Goal: Manage account settings

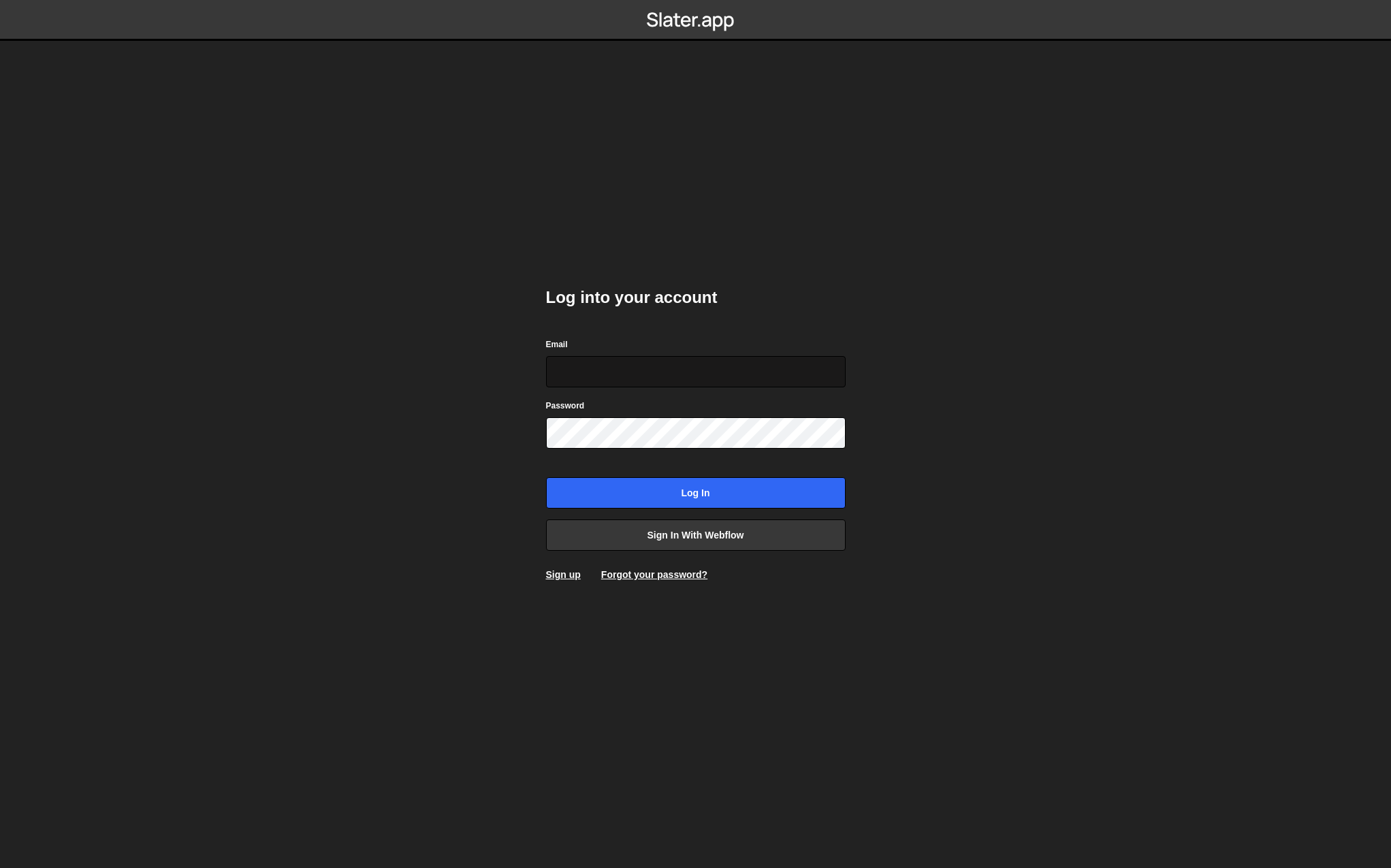
click at [664, 363] on input "Email" at bounding box center [696, 371] width 299 height 31
click at [724, 534] on link "Sign in with Webflow" at bounding box center [696, 535] width 299 height 31
click at [614, 383] on input "Email" at bounding box center [696, 371] width 299 height 31
click at [459, 548] on body "Log into your account Email Password Log in Sign in with Webflow Sign up Forgot…" at bounding box center [696, 434] width 1391 height 868
click at [639, 575] on link "Forgot your password?" at bounding box center [655, 574] width 106 height 11
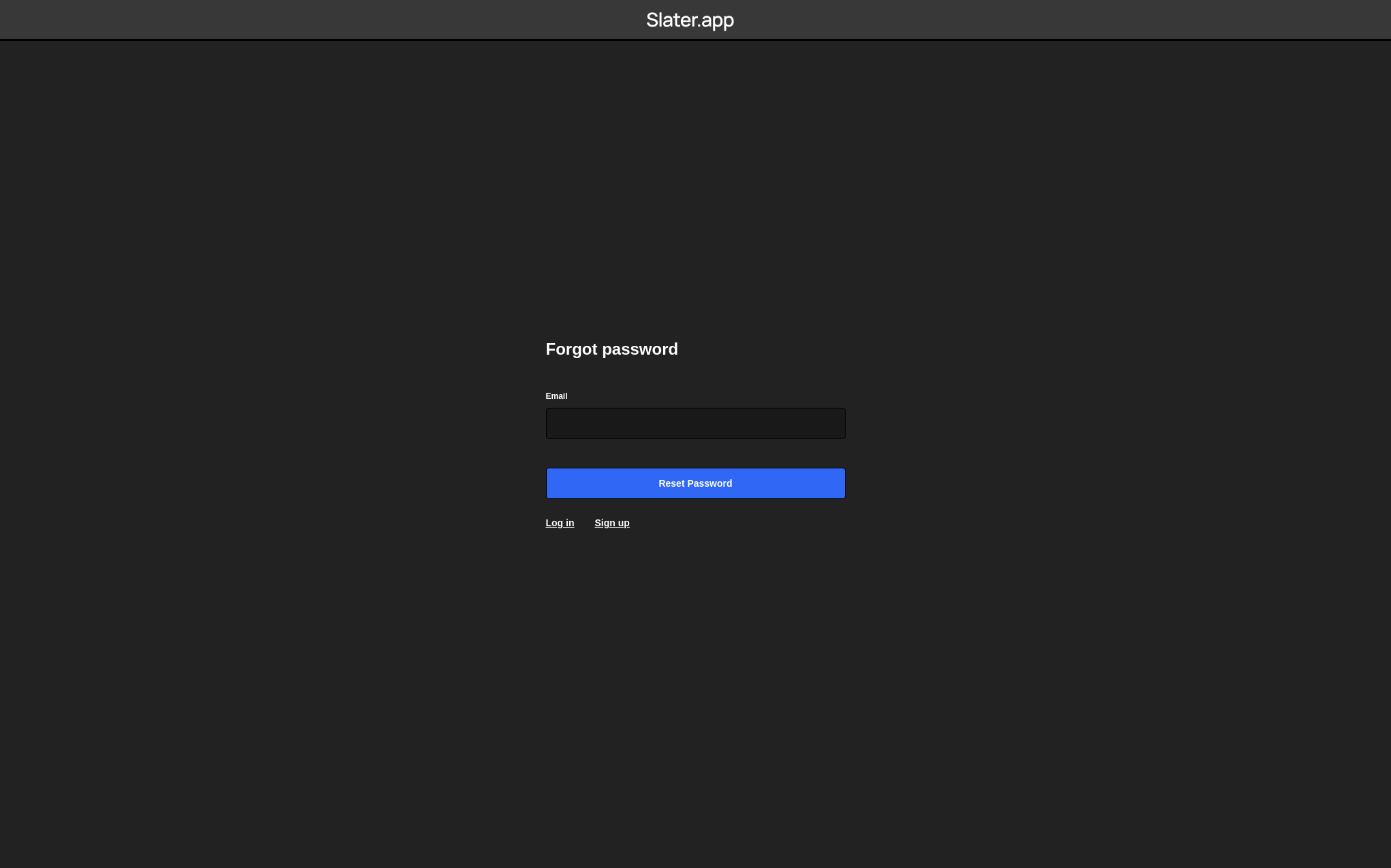
click at [580, 425] on input "Email" at bounding box center [696, 423] width 299 height 31
type input "[EMAIL_ADDRESS][DOMAIN_NAME]"
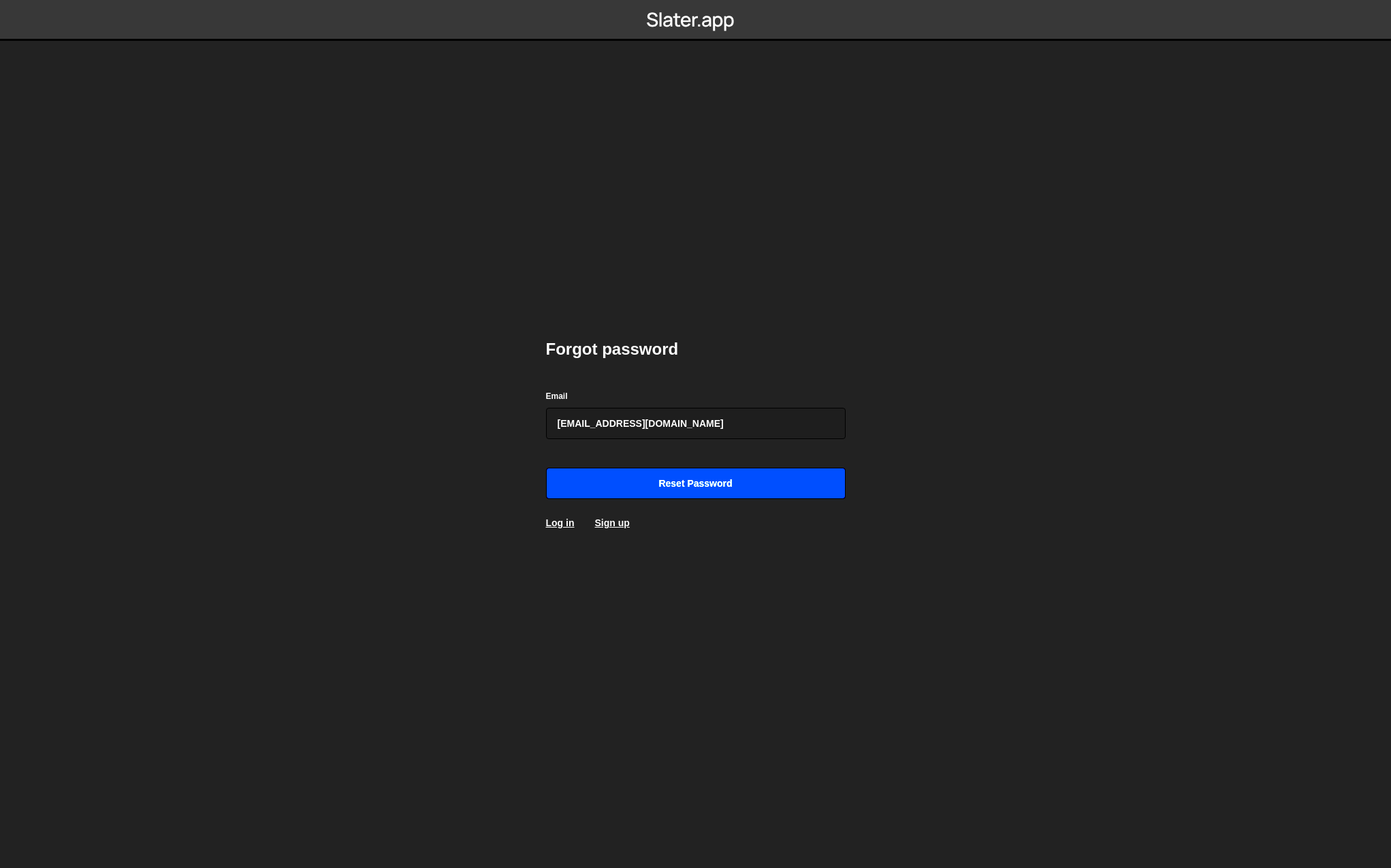
click at [655, 485] on input "Reset password" at bounding box center [696, 482] width 299 height 31
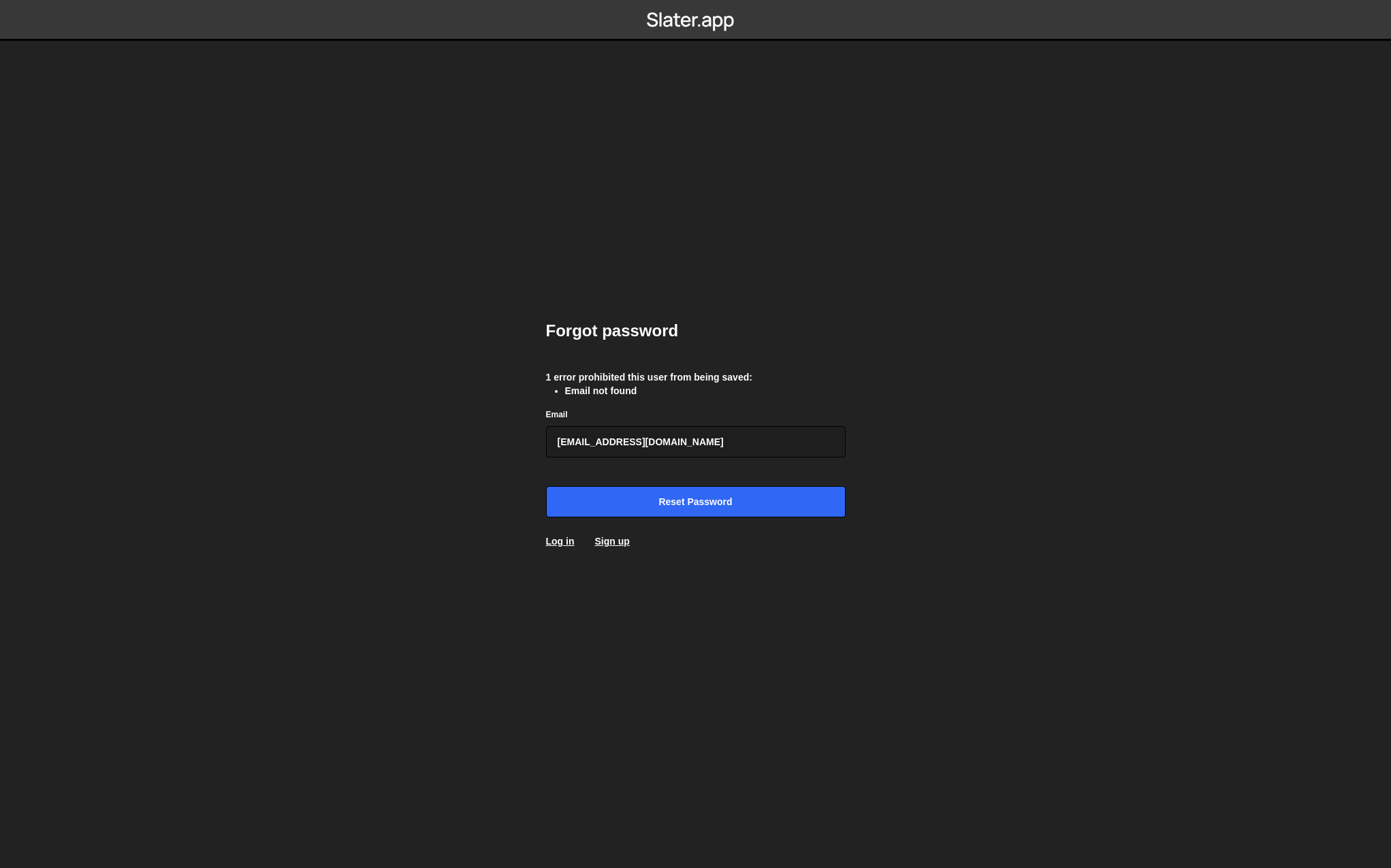
drag, startPoint x: 671, startPoint y: 442, endPoint x: 450, endPoint y: 438, distance: 221.0
click at [450, 438] on body "Forgot password 1 error prohibited this user from being saved: Email not found …" at bounding box center [696, 434] width 1391 height 868
type input "[EMAIL_ADDRESS][DOMAIN_NAME]"
click at [686, 501] on input "Reset password" at bounding box center [696, 501] width 299 height 31
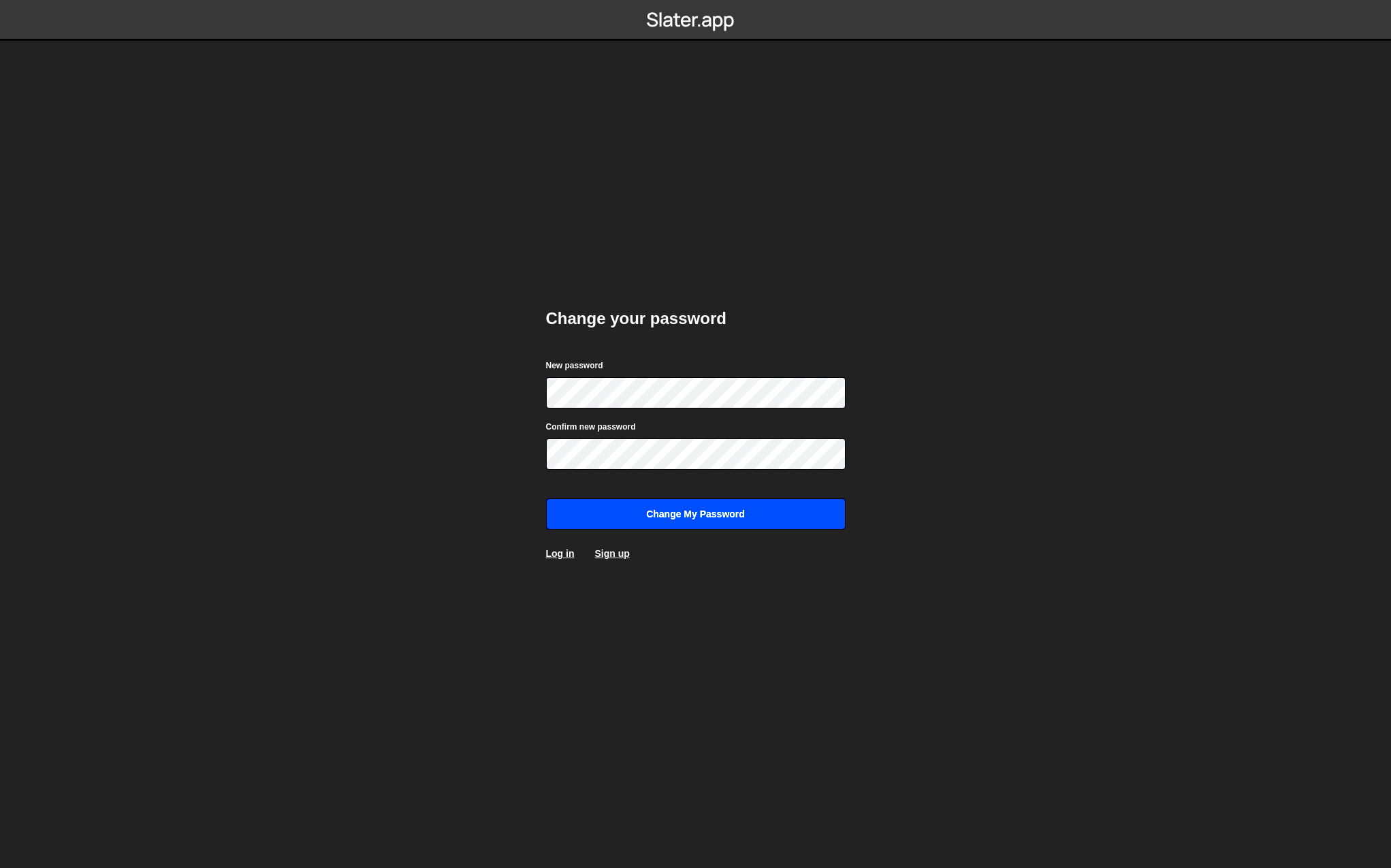
click at [727, 520] on input "Change my password" at bounding box center [696, 514] width 299 height 31
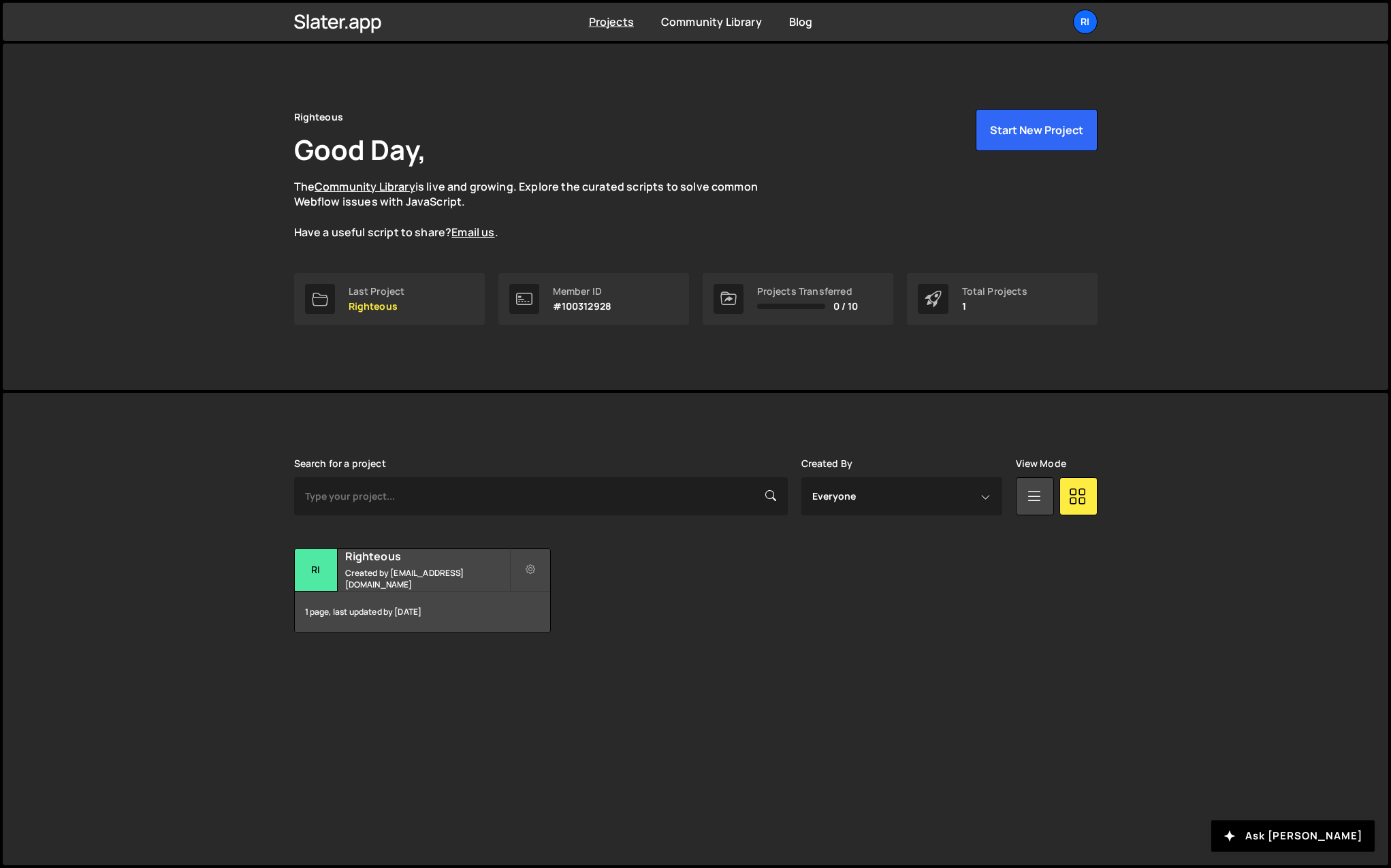
click at [218, 364] on div "Righteous Good Day, The Community Library is live and growing. Explore the cura…" at bounding box center [696, 217] width 1386 height 346
click at [959, 612] on div "Transfer Project Edit Project Delete Project Ri Righteous Created by cookscott@…" at bounding box center [696, 590] width 803 height 85
click at [1087, 21] on div "Ri" at bounding box center [1085, 22] width 24 height 24
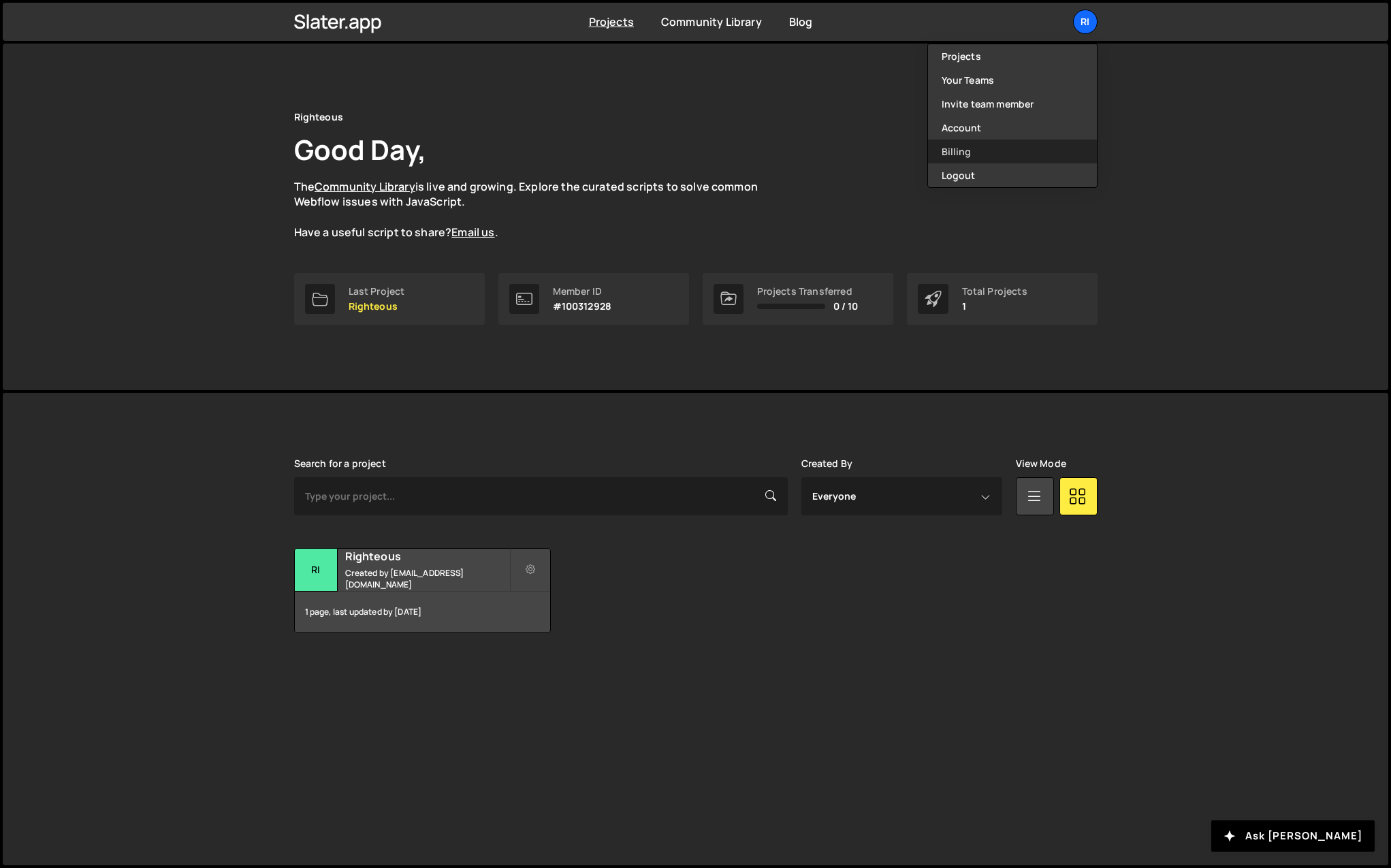
click at [983, 155] on link "Billing" at bounding box center [1012, 151] width 169 height 23
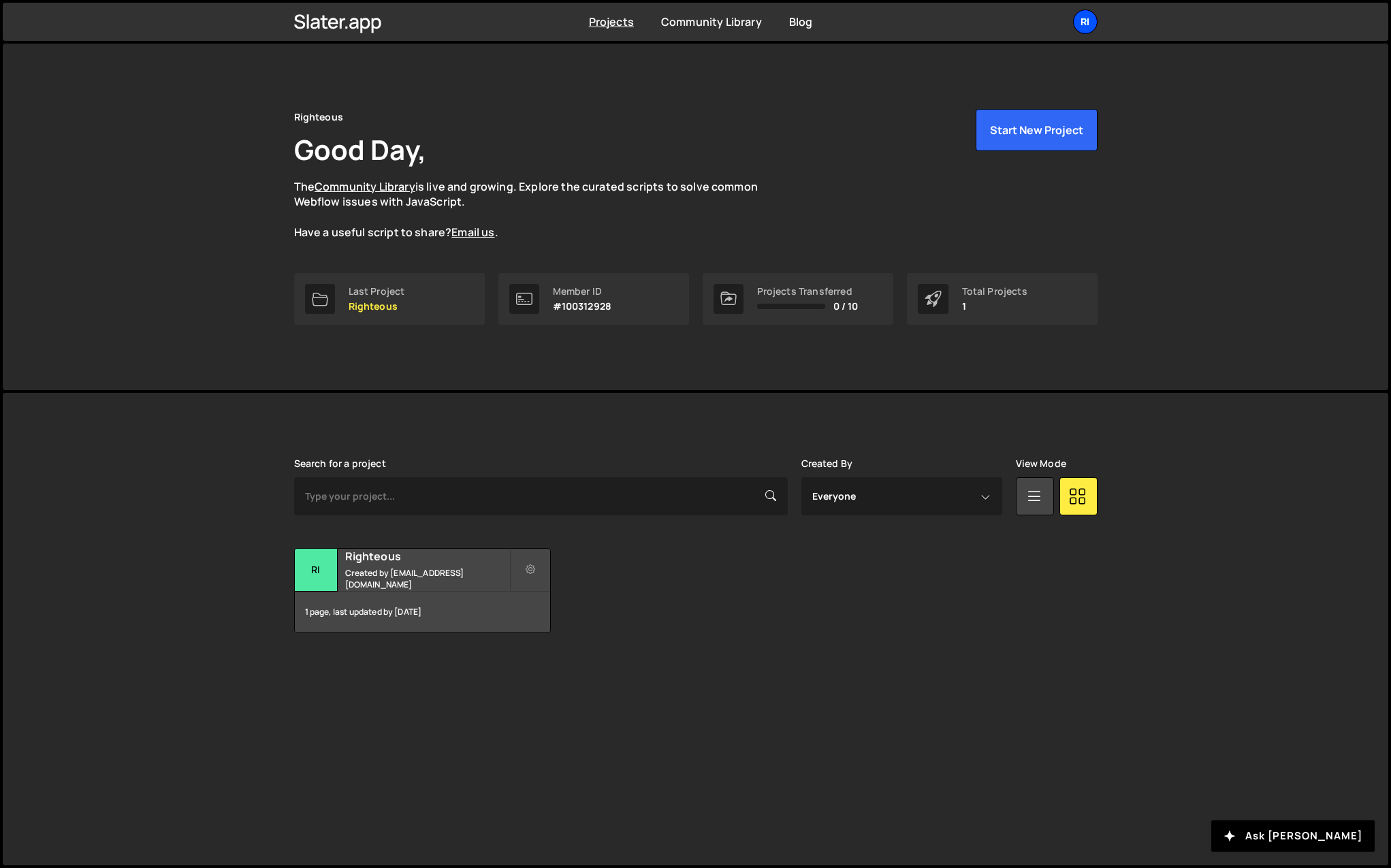
click at [1086, 26] on div "Ri" at bounding box center [1085, 22] width 24 height 24
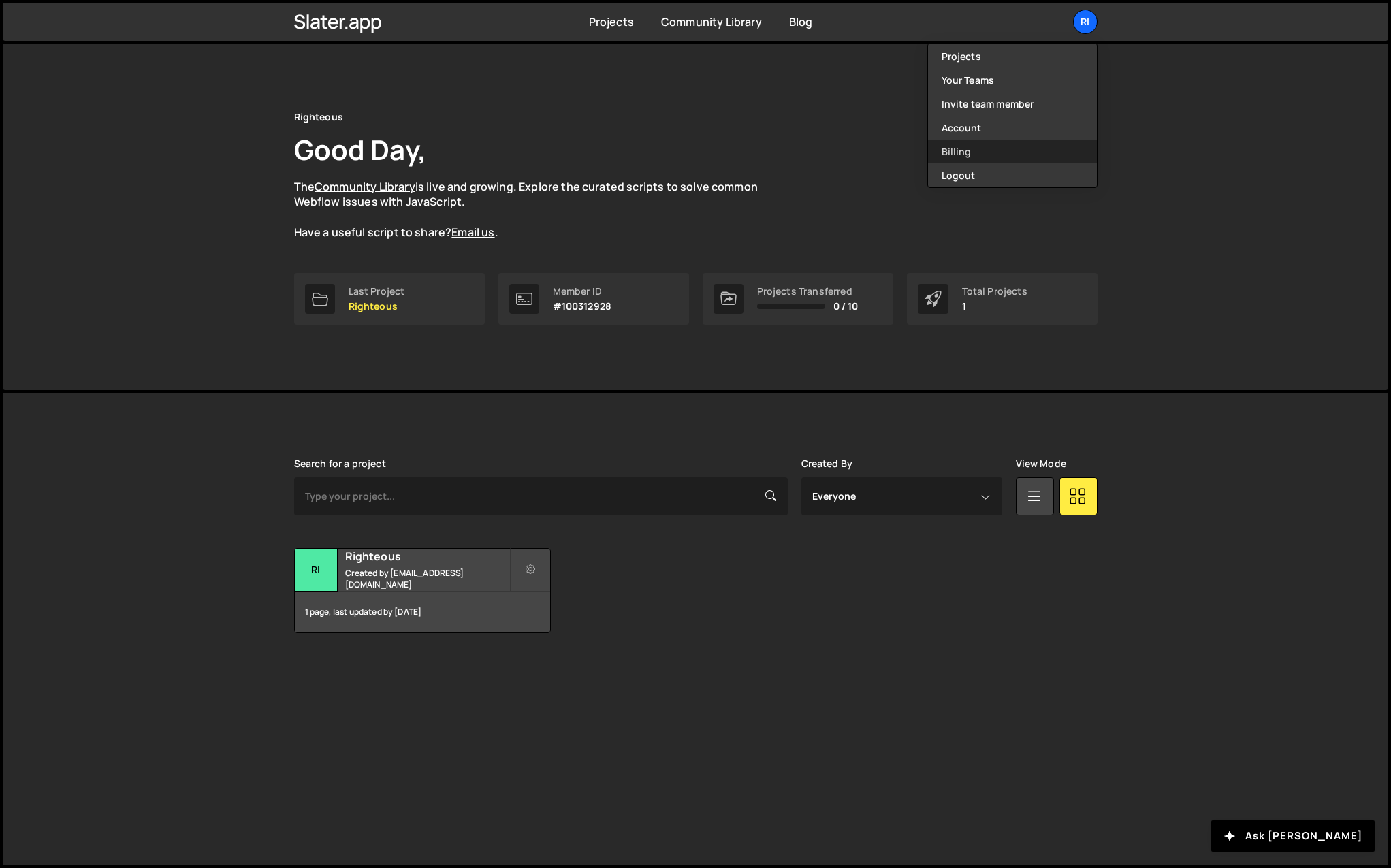
click at [1014, 142] on link "Billing" at bounding box center [1012, 151] width 169 height 23
